Goal: Navigation & Orientation: Find specific page/section

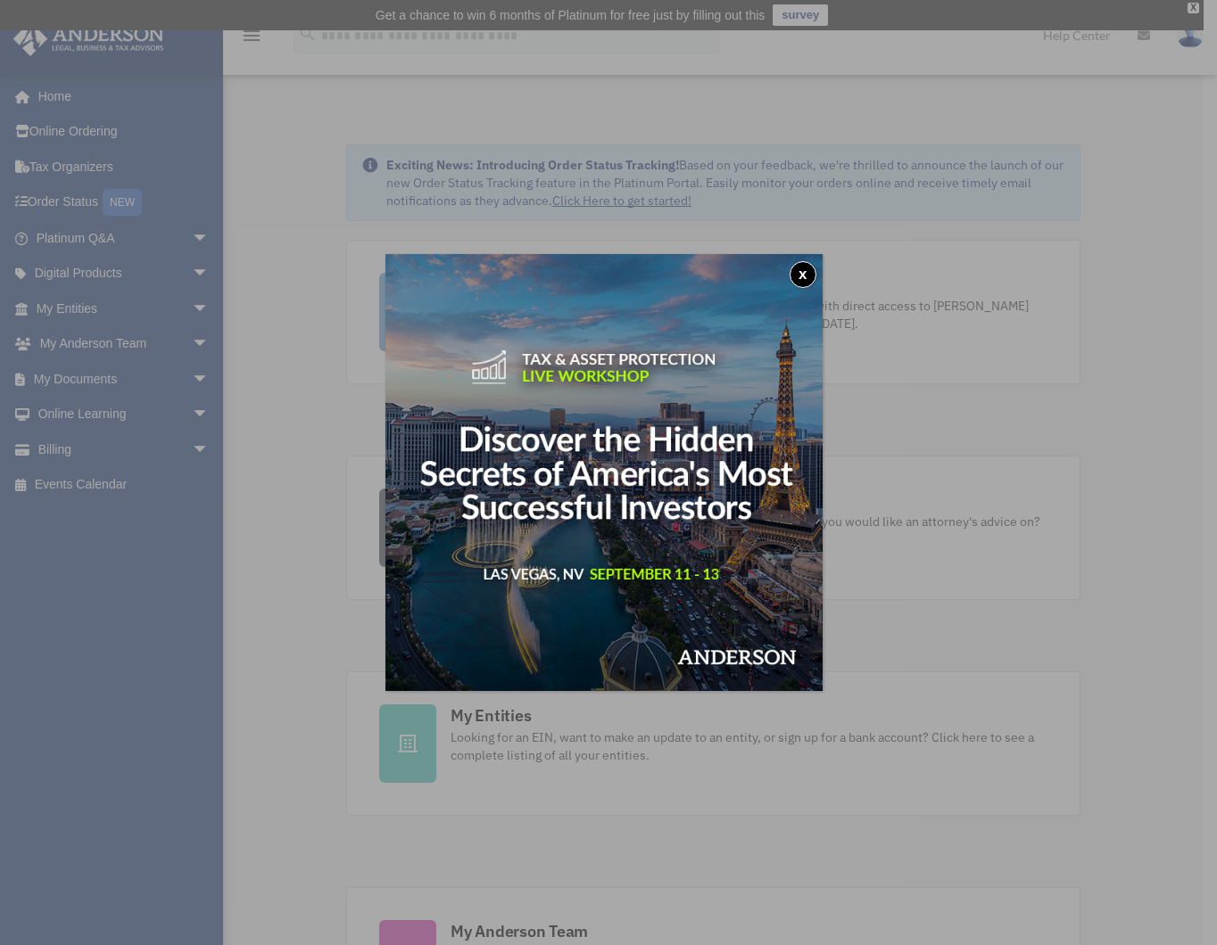
click at [808, 270] on button "x" at bounding box center [802, 274] width 27 height 27
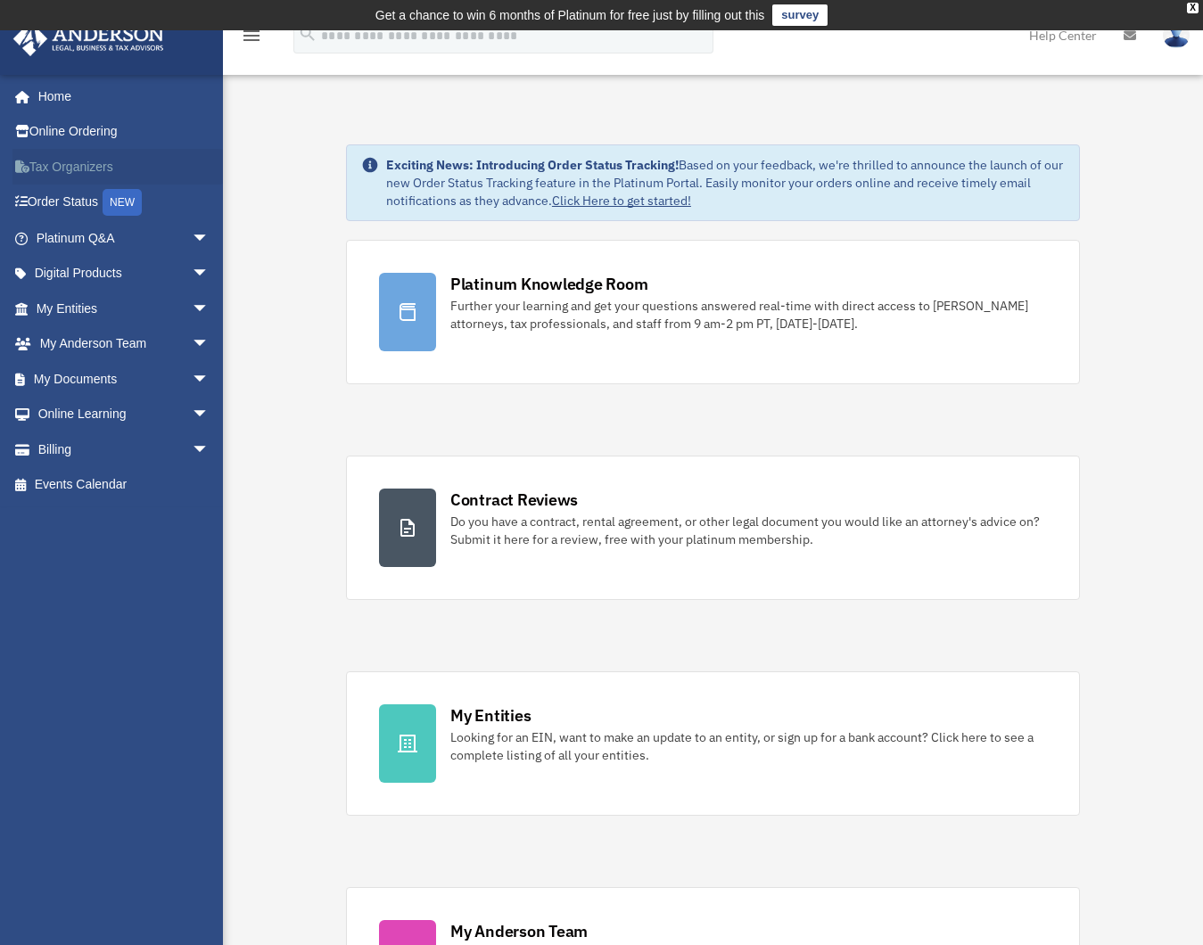
click at [98, 172] on link "Tax Organizers" at bounding box center [124, 167] width 224 height 36
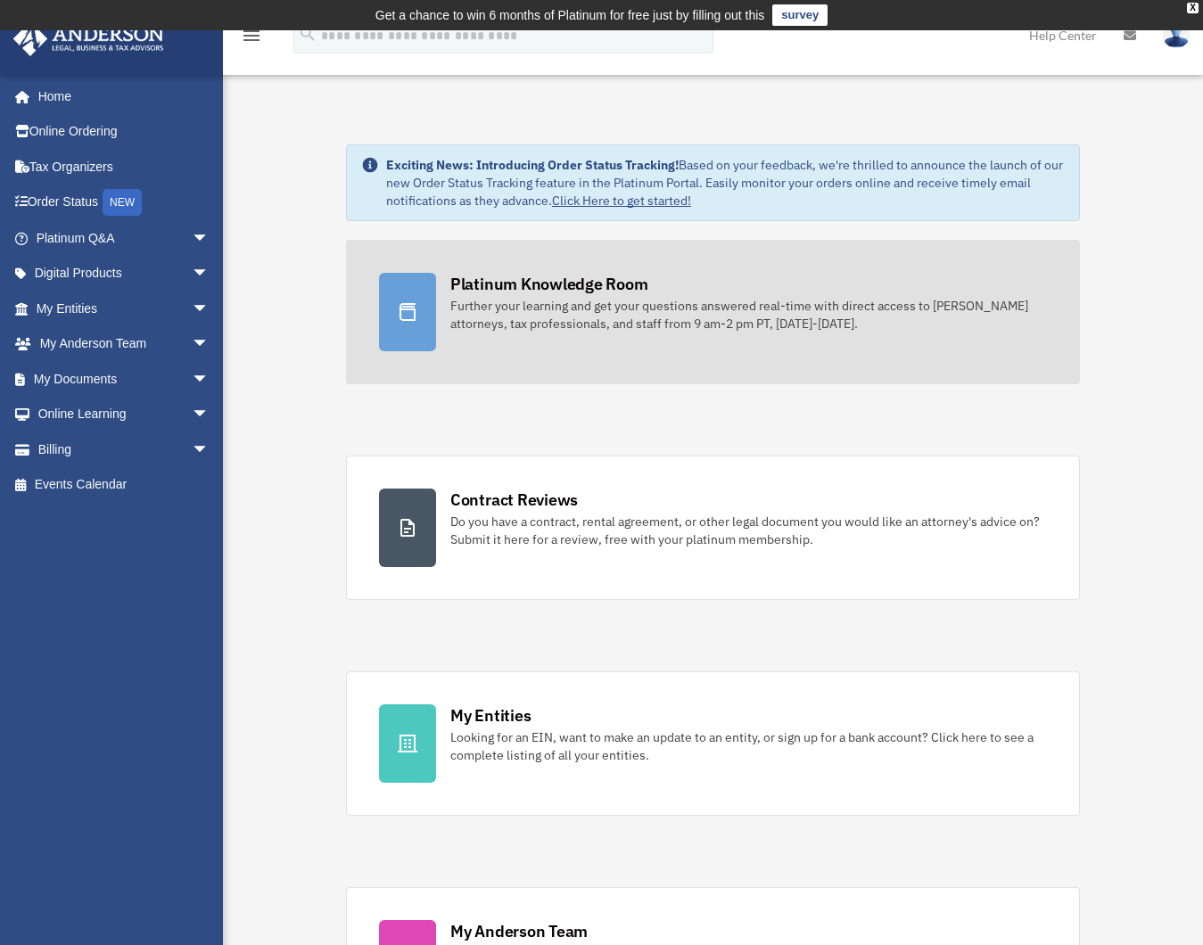
click at [532, 301] on div "Further your learning and get your questions answered real-time with direct acc…" at bounding box center [748, 315] width 597 height 36
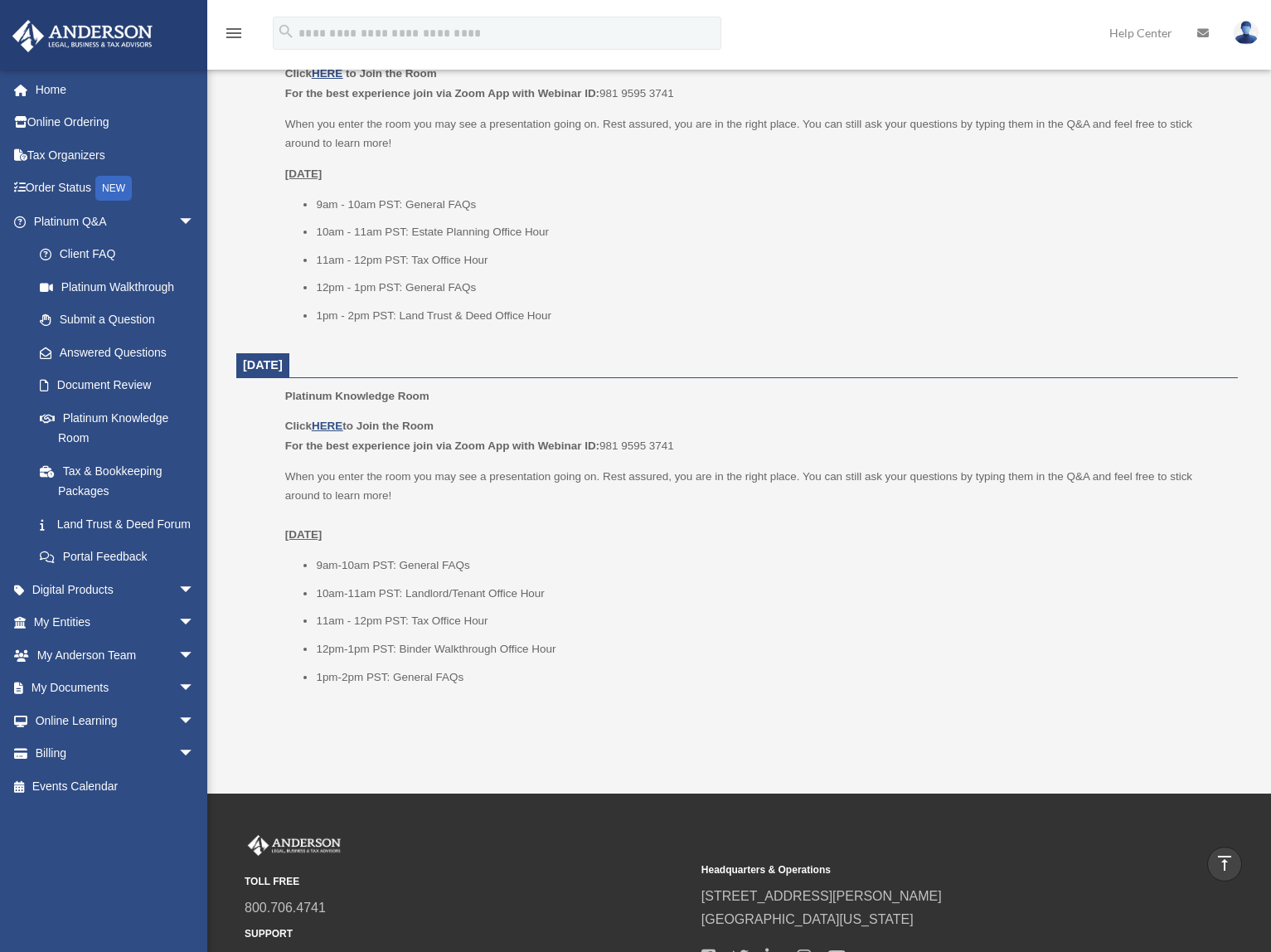
scroll to position [1836, 0]
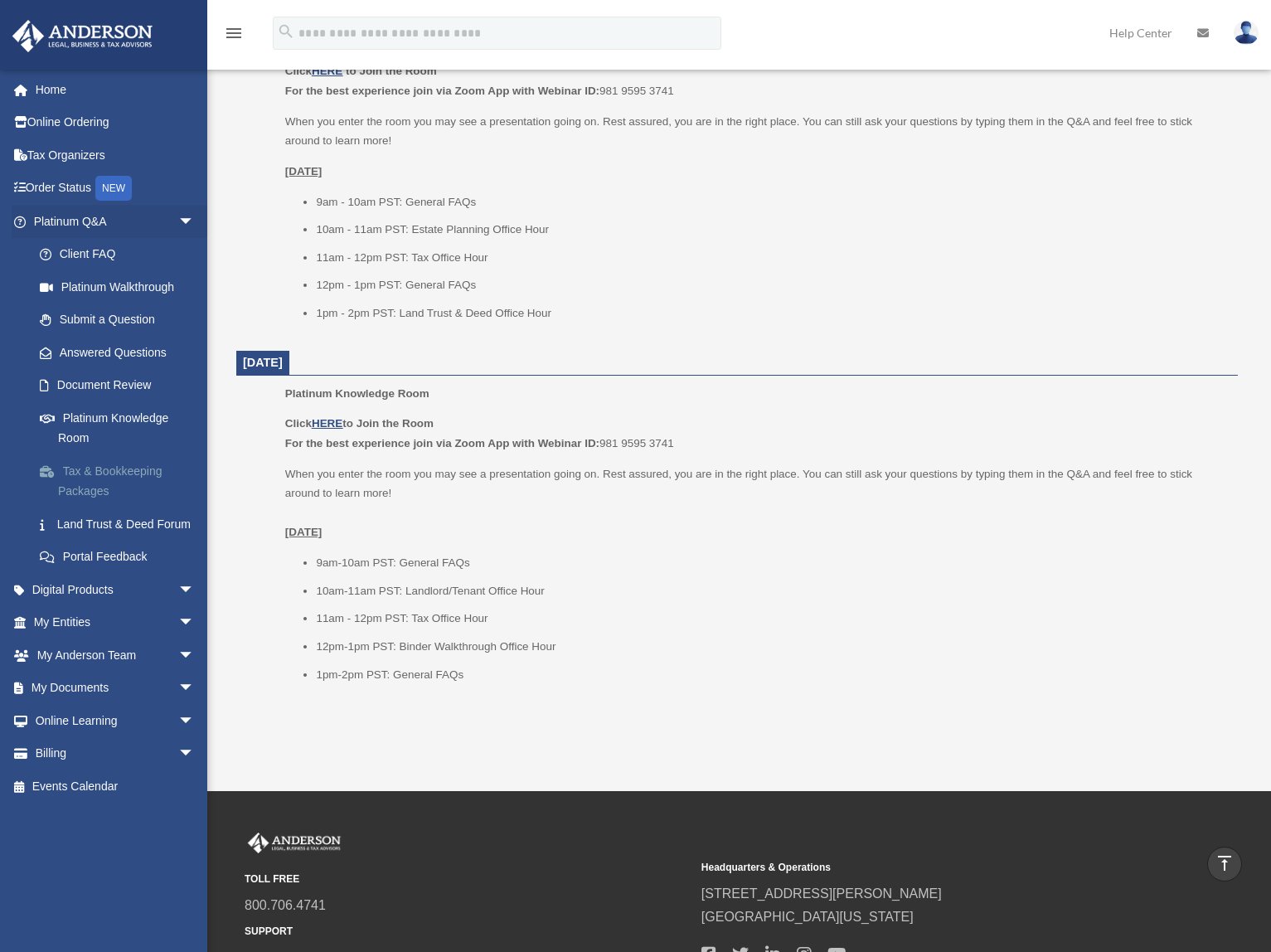
click at [126, 472] on link "Tax & Bookkeeping Packages" at bounding box center [121, 481] width 196 height 53
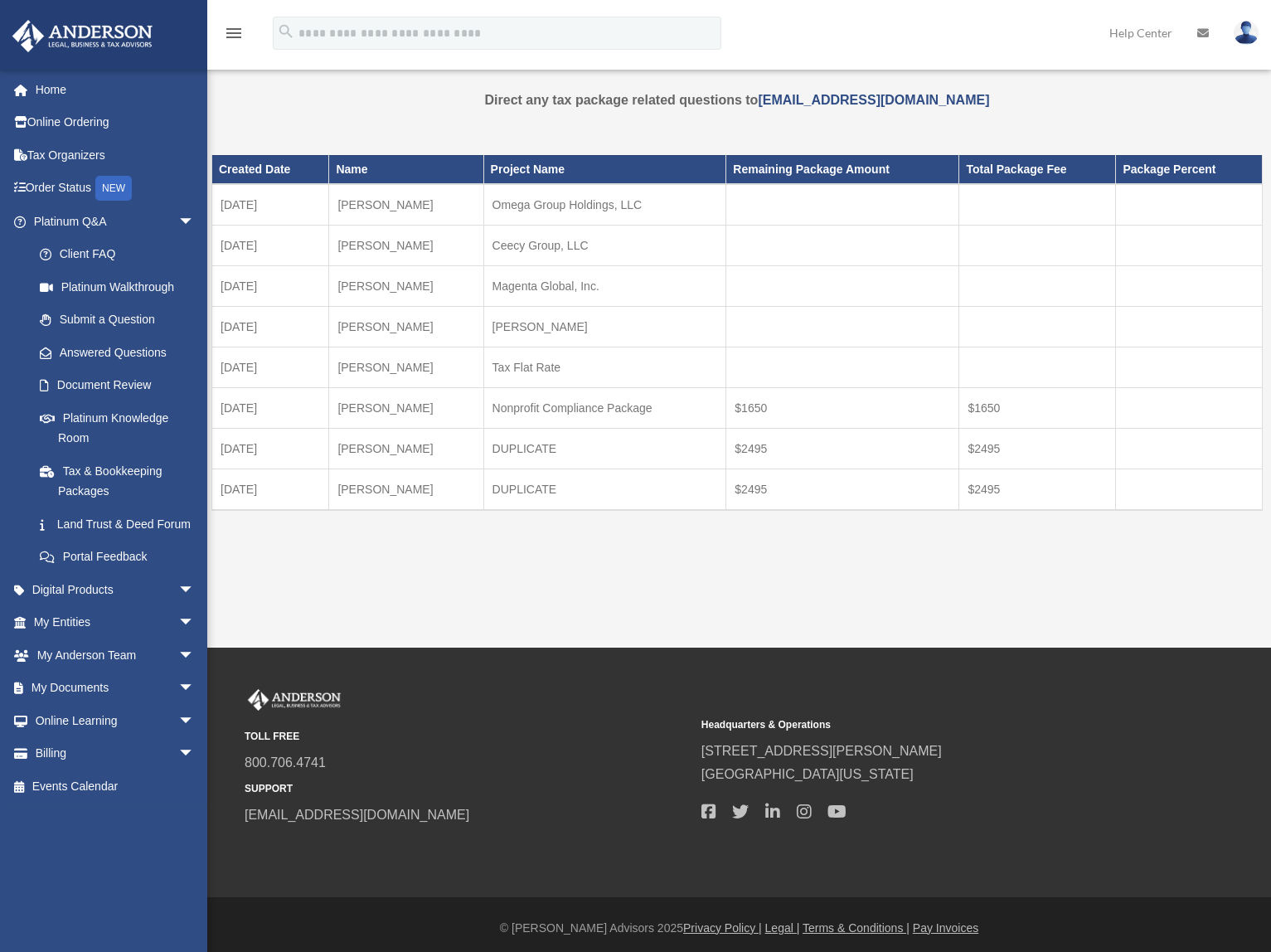
scroll to position [26, 0]
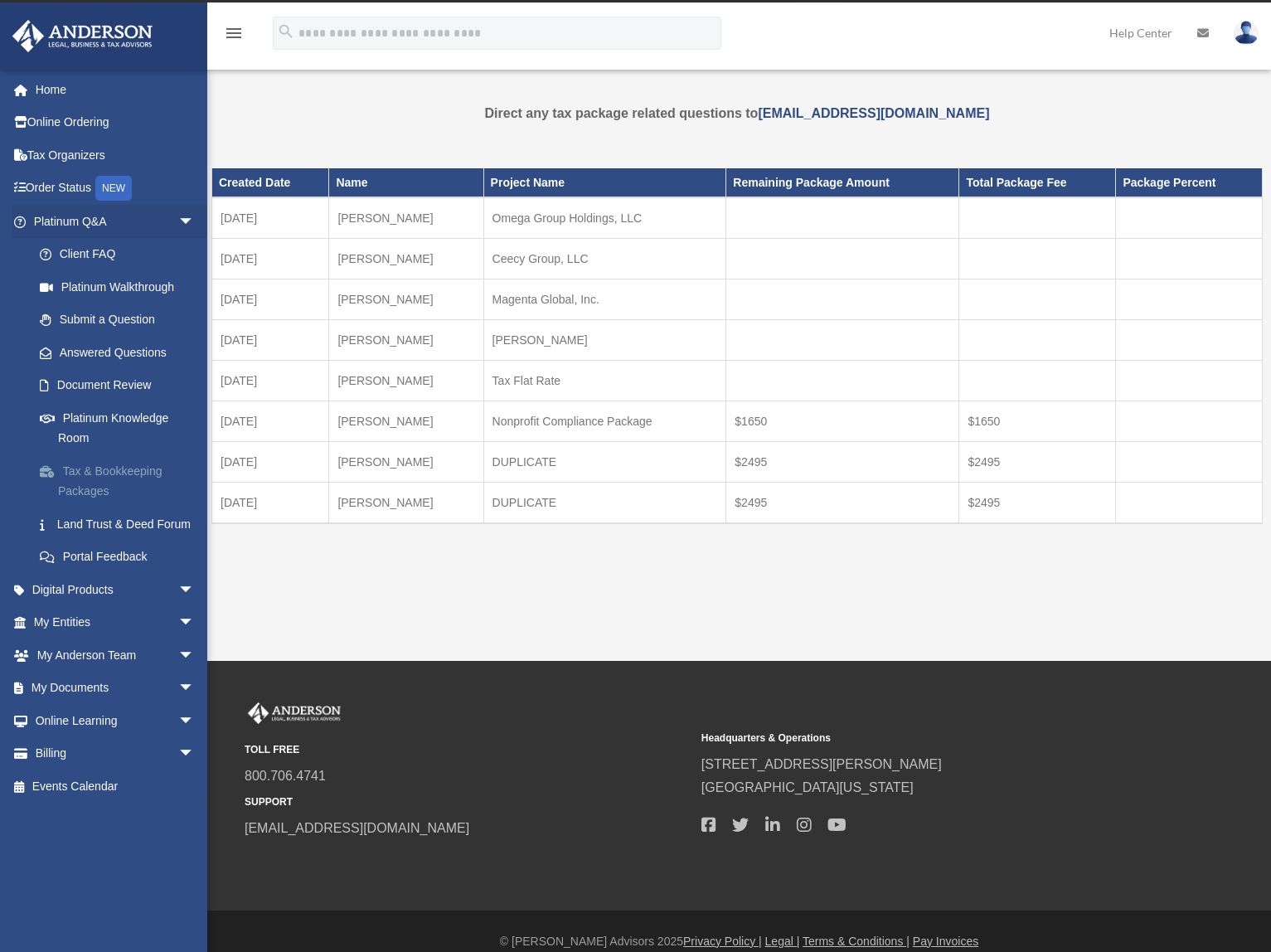
click at [97, 471] on link "Tax & Bookkeeping Packages" at bounding box center [121, 481] width 196 height 53
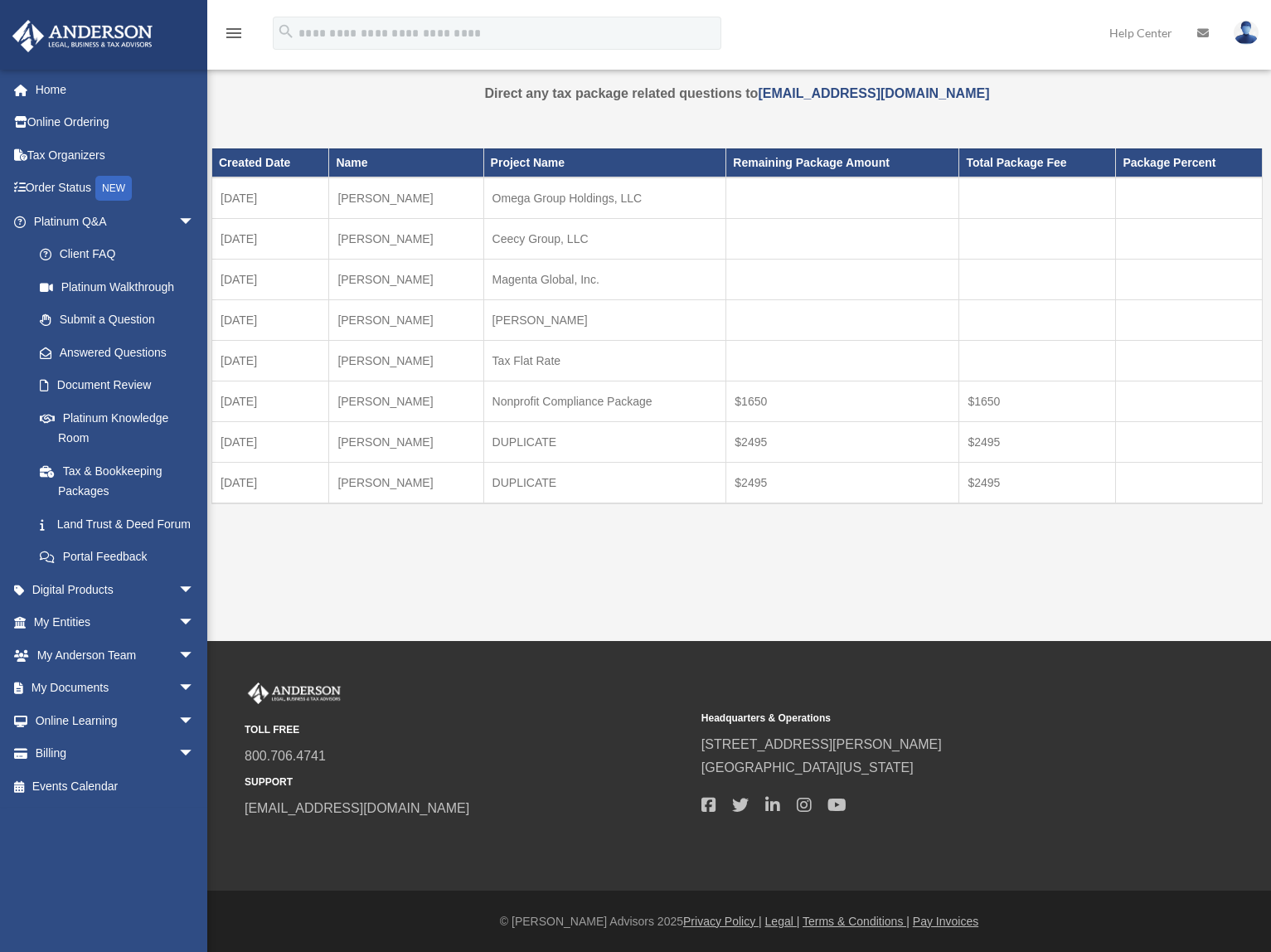
scroll to position [0, 0]
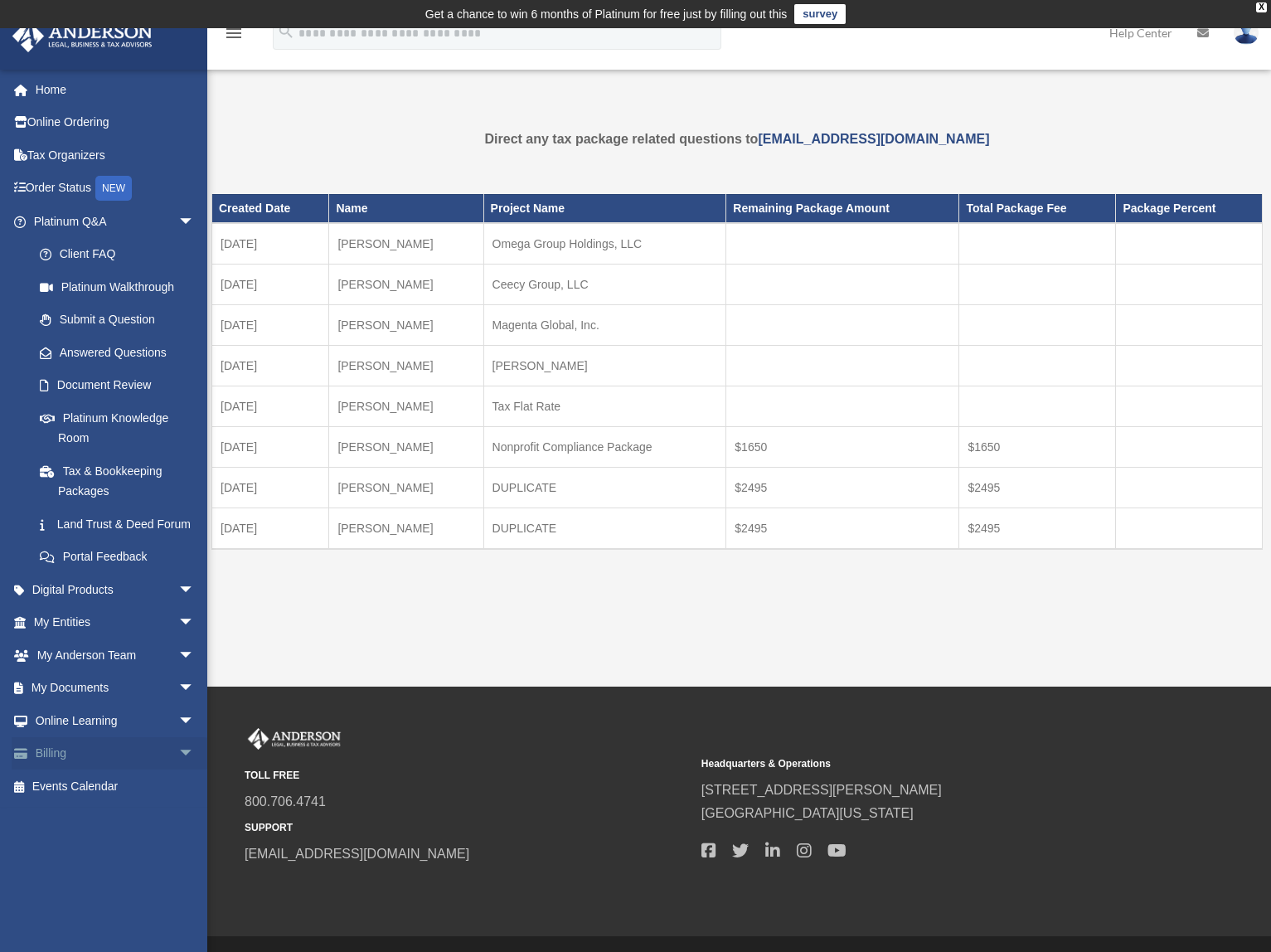
click at [80, 771] on link "Billing arrow_drop_down" at bounding box center [115, 754] width 208 height 33
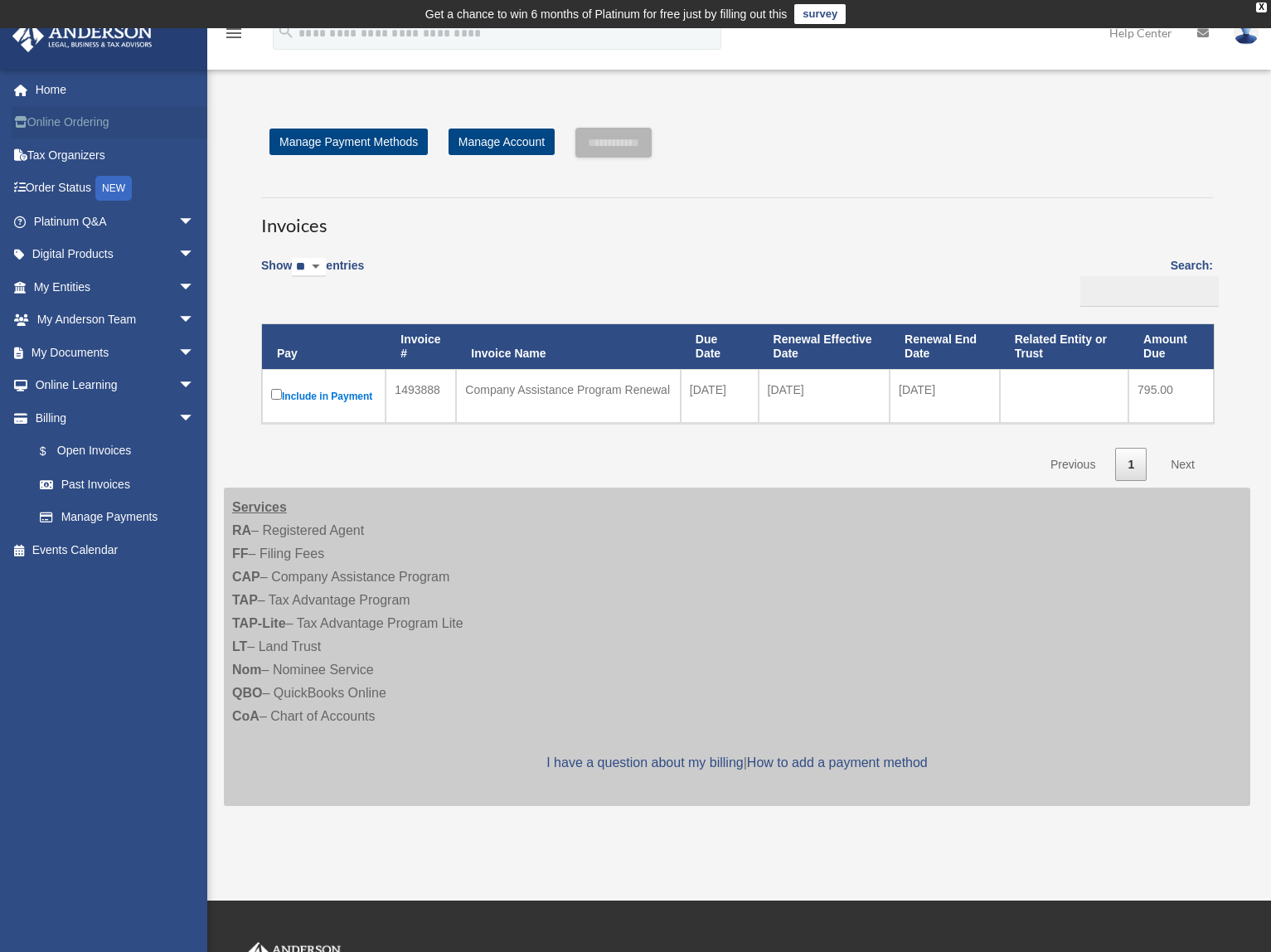
click at [77, 123] on link "Online Ordering" at bounding box center [115, 123] width 208 height 33
